Goal: Information Seeking & Learning: Learn about a topic

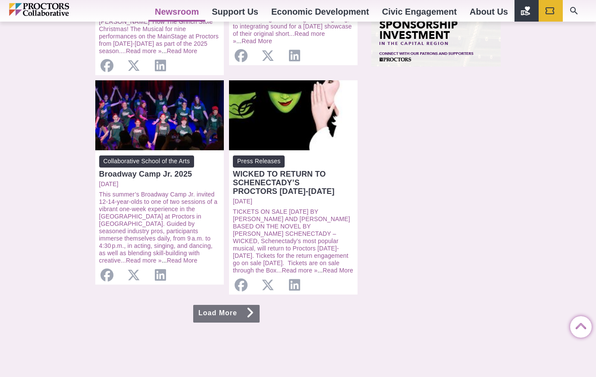
scroll to position [863, 0]
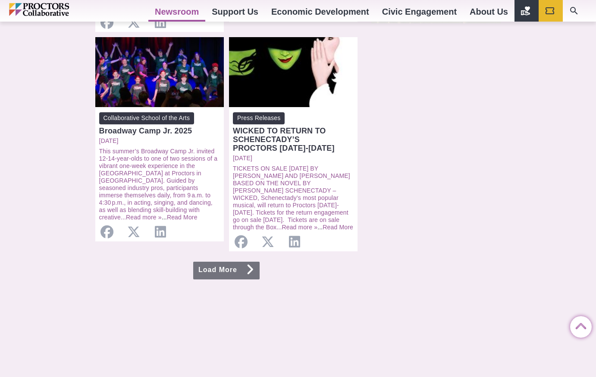
click at [215, 261] on link "Load More" at bounding box center [226, 270] width 66 height 18
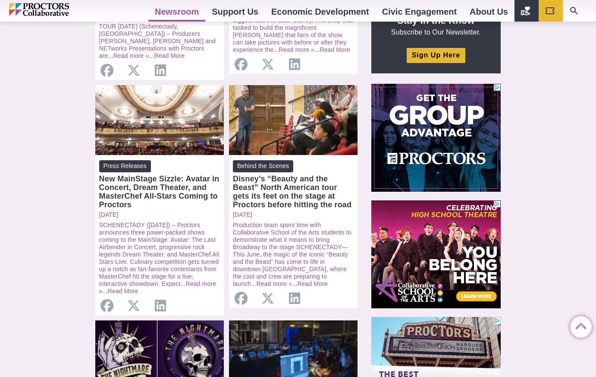
scroll to position [388, 0]
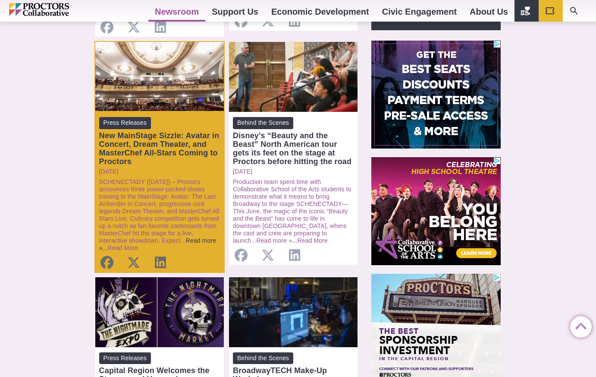
click at [191, 237] on link "Read more »" at bounding box center [157, 244] width 117 height 14
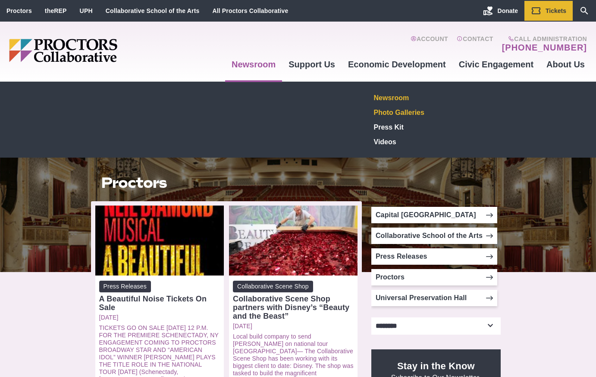
click at [391, 111] on link "Photo Galleries" at bounding box center [433, 112] width 126 height 15
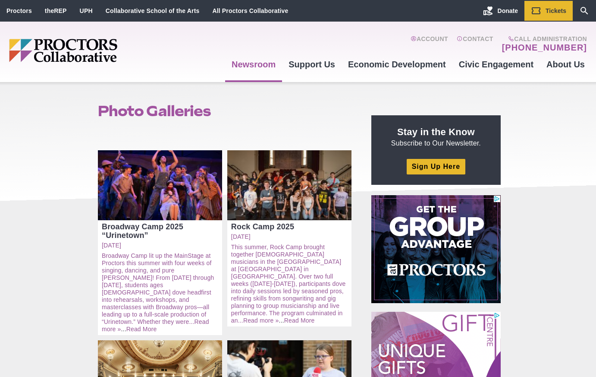
drag, startPoint x: 59, startPoint y: 51, endPoint x: 67, endPoint y: 53, distance: 8.6
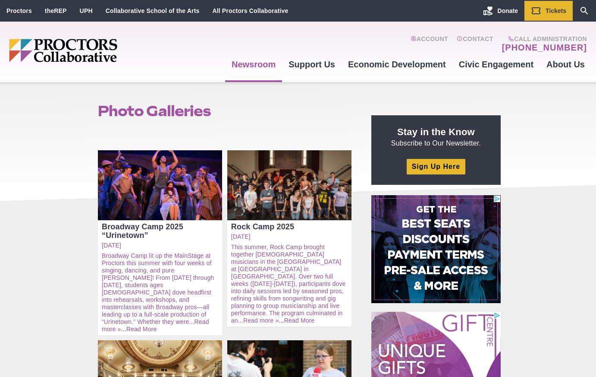
click at [59, 51] on img "Main site navigation and header" at bounding box center [96, 50] width 175 height 23
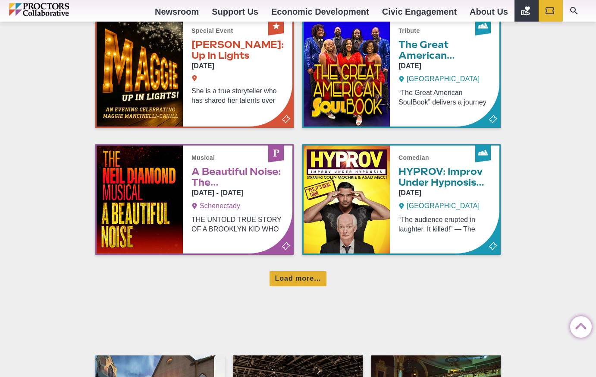
scroll to position [561, 0]
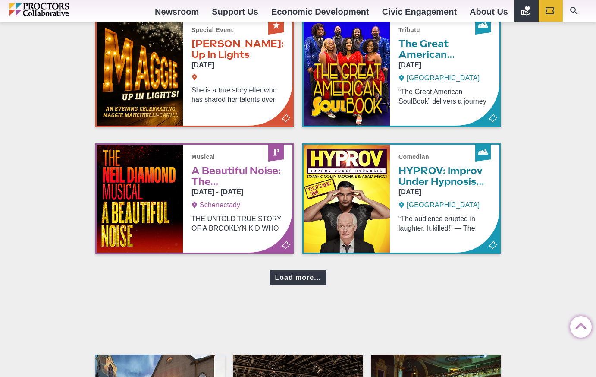
click at [311, 277] on div "Load more..." at bounding box center [298, 277] width 56 height 15
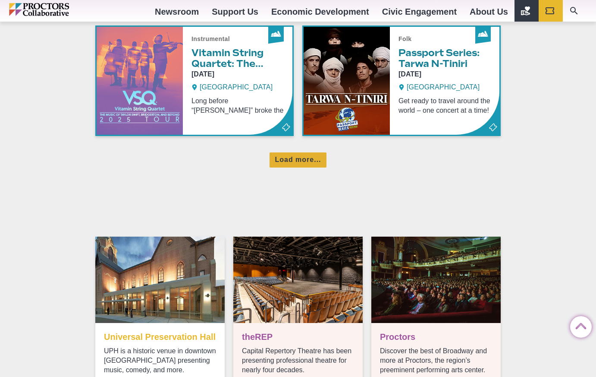
scroll to position [1078, 0]
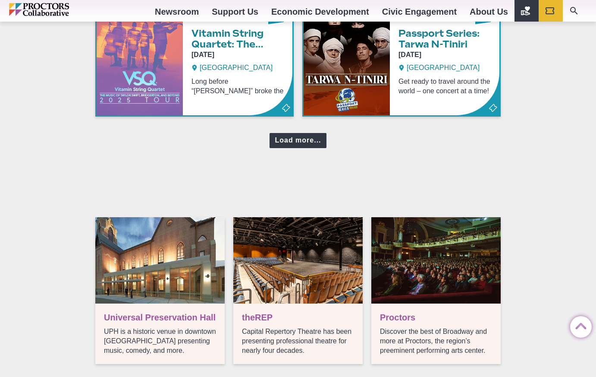
click at [289, 143] on div "Load more..." at bounding box center [298, 140] width 56 height 15
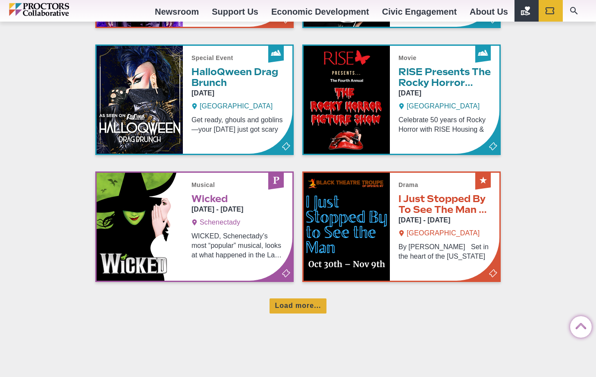
scroll to position [1294, 0]
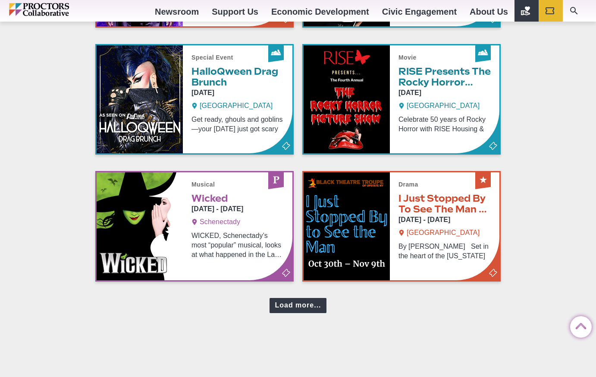
click at [309, 304] on div "Load more..." at bounding box center [298, 305] width 56 height 15
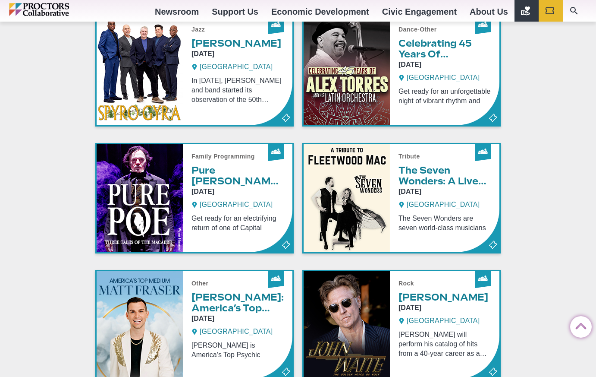
scroll to position [1682, 0]
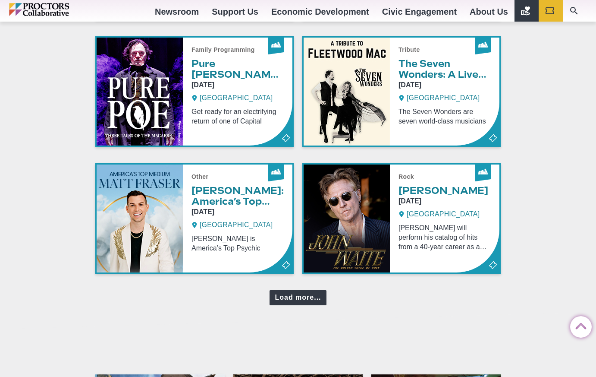
click at [296, 300] on div "Load more..." at bounding box center [298, 297] width 56 height 15
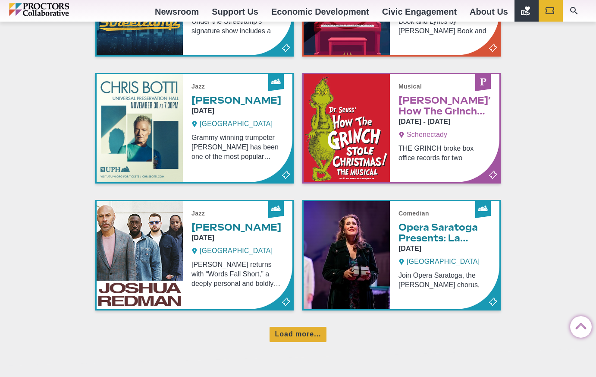
scroll to position [2027, 0]
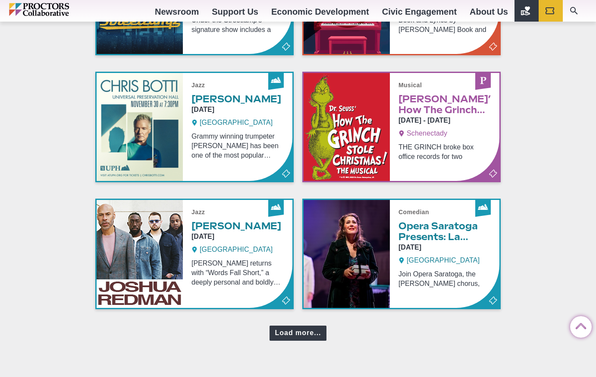
click at [304, 334] on div "Load more..." at bounding box center [298, 332] width 56 height 15
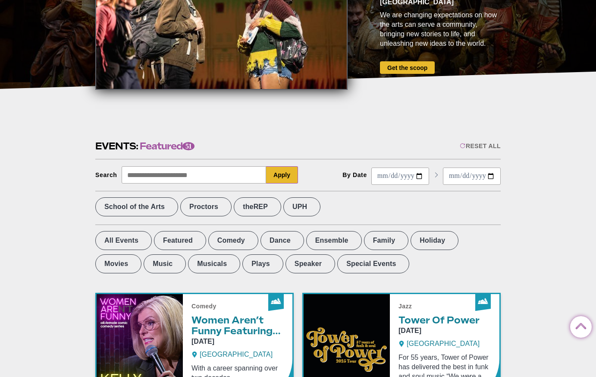
scroll to position [216, 0]
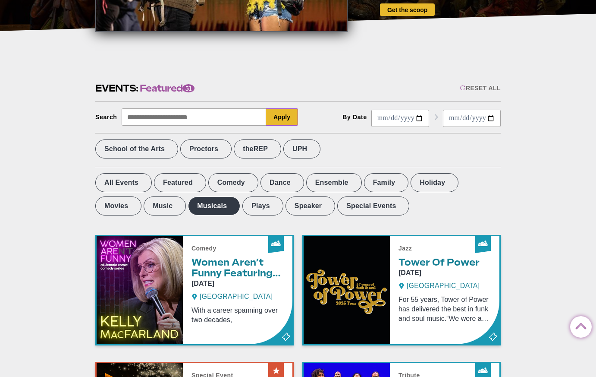
click at [188, 207] on label "Musicals" at bounding box center [214, 205] width 52 height 19
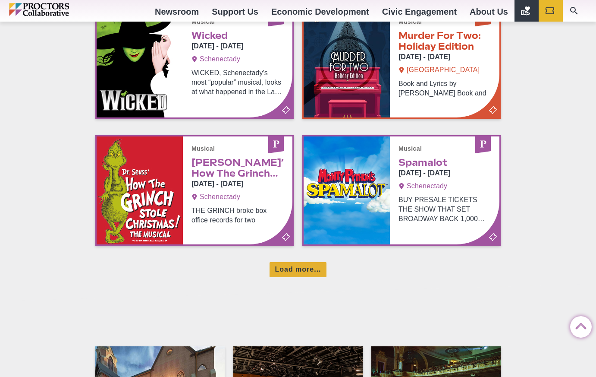
scroll to position [604, 0]
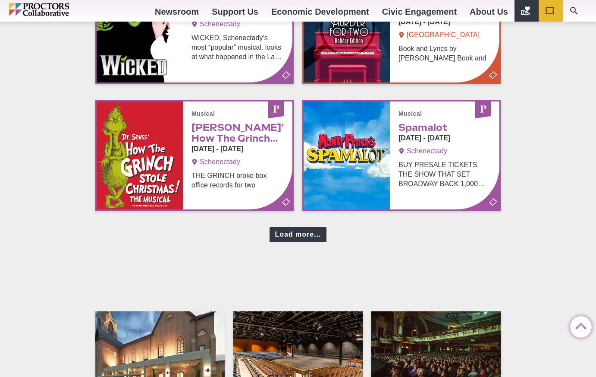
click at [290, 234] on div "Load more..." at bounding box center [298, 234] width 56 height 15
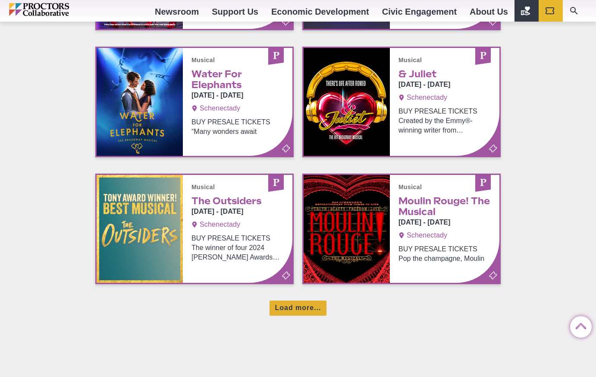
scroll to position [949, 0]
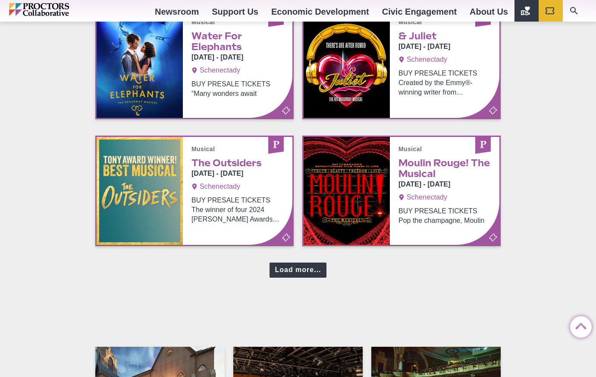
click at [303, 273] on div "Load more..." at bounding box center [298, 269] width 56 height 15
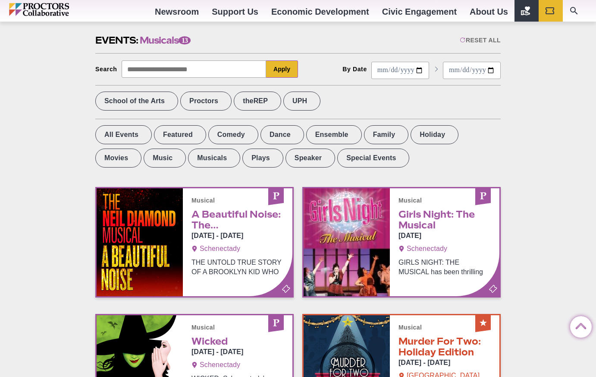
scroll to position [259, 0]
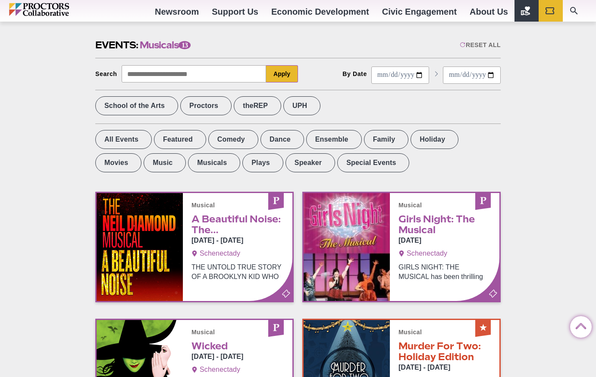
click at [309, 140] on label "Ensemble" at bounding box center [334, 139] width 56 height 19
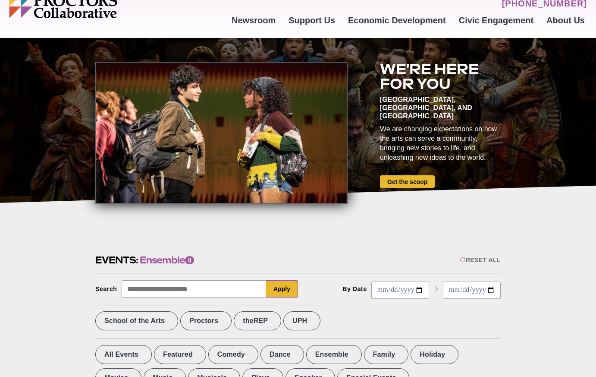
scroll to position [173, 0]
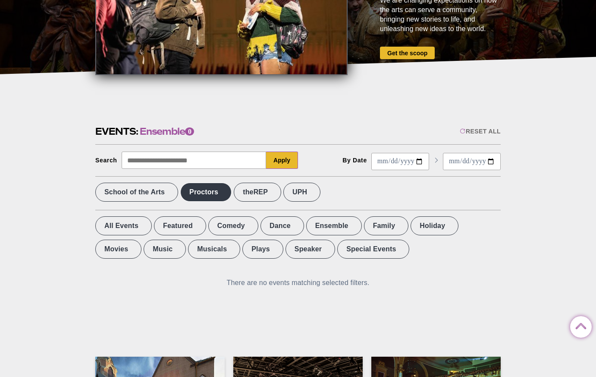
click at [226, 193] on label "Proctors" at bounding box center [205, 191] width 51 height 19
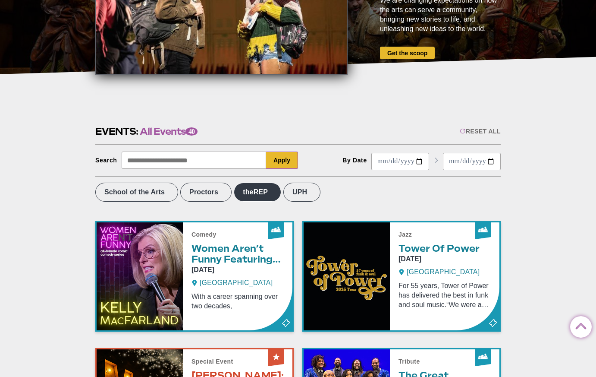
click at [274, 194] on label "theREP" at bounding box center [257, 191] width 47 height 19
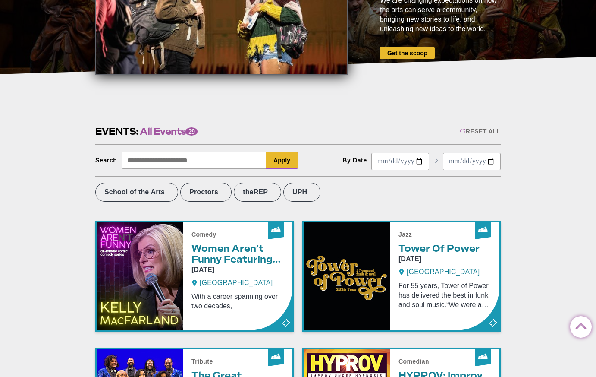
click at [209, 193] on label "Proctors" at bounding box center [205, 191] width 51 height 19
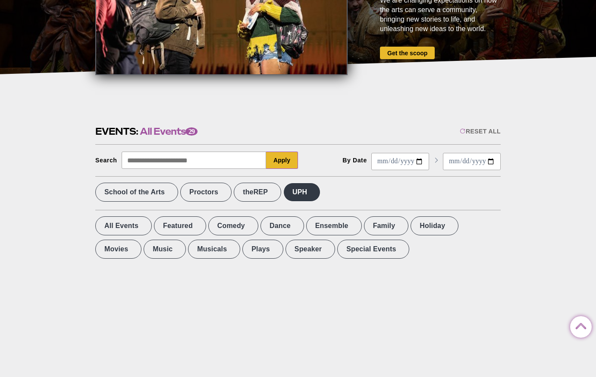
click at [320, 192] on label "UPH" at bounding box center [301, 191] width 37 height 19
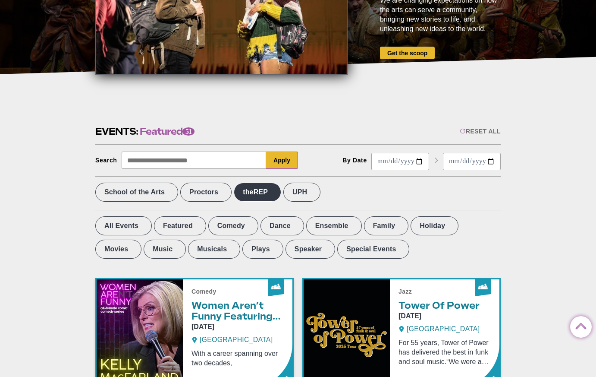
click at [279, 193] on label "theREP" at bounding box center [257, 191] width 47 height 19
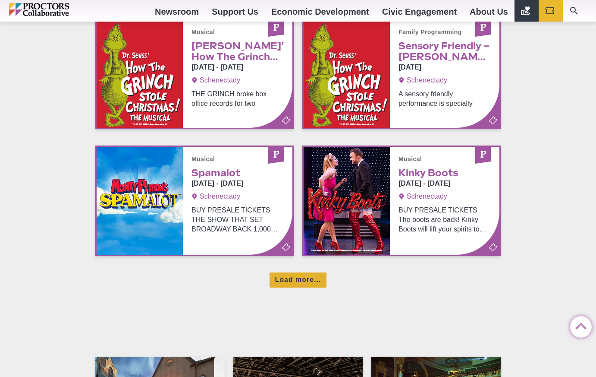
scroll to position [949, 0]
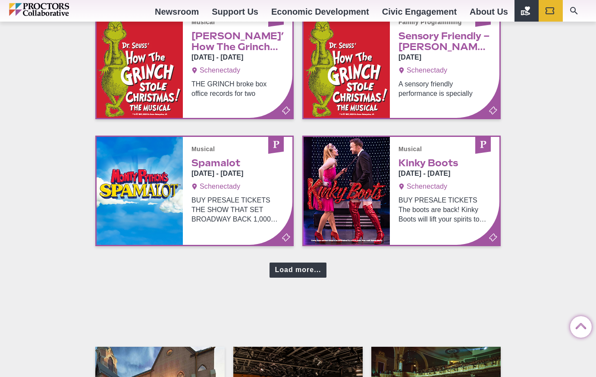
click at [301, 265] on div "Load more..." at bounding box center [298, 269] width 56 height 15
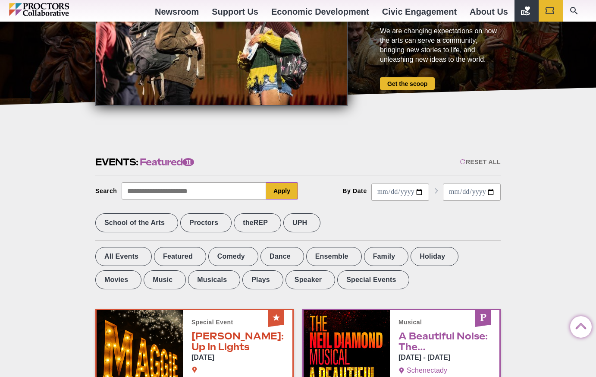
scroll to position [0, 0]
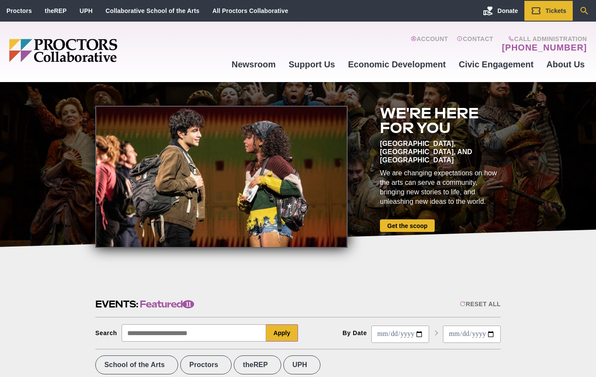
click at [587, 12] on icon "Search" at bounding box center [584, 11] width 10 height 10
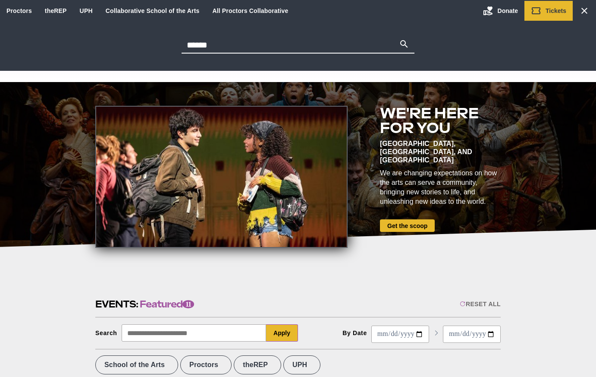
type input "******"
click at [399, 39] on button "Search" at bounding box center [404, 45] width 10 height 12
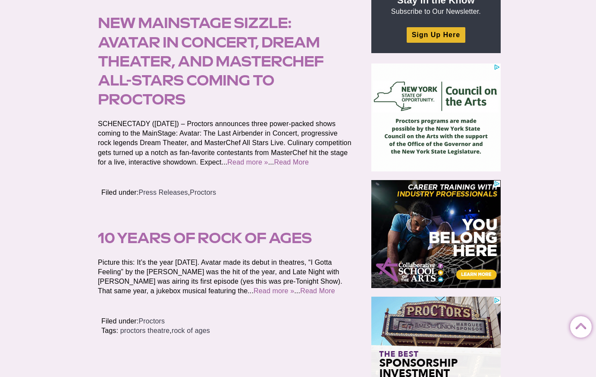
scroll to position [43, 0]
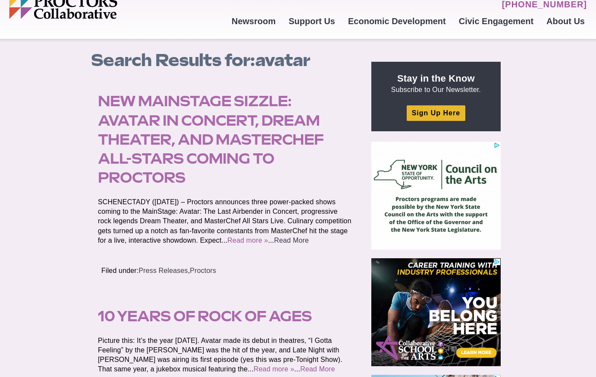
click at [301, 241] on link "Read More" at bounding box center [291, 239] width 35 height 7
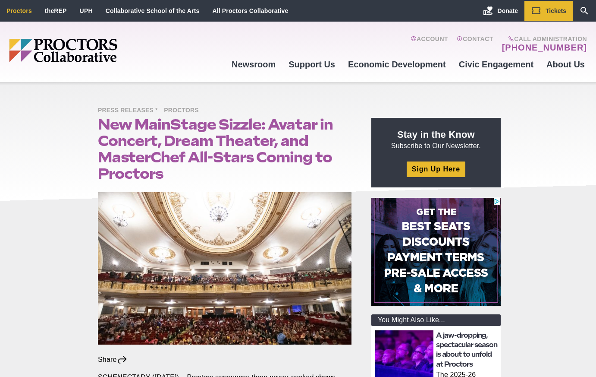
click at [13, 12] on link "Proctors" at bounding box center [18, 10] width 25 height 7
